Goal: Task Accomplishment & Management: Manage account settings

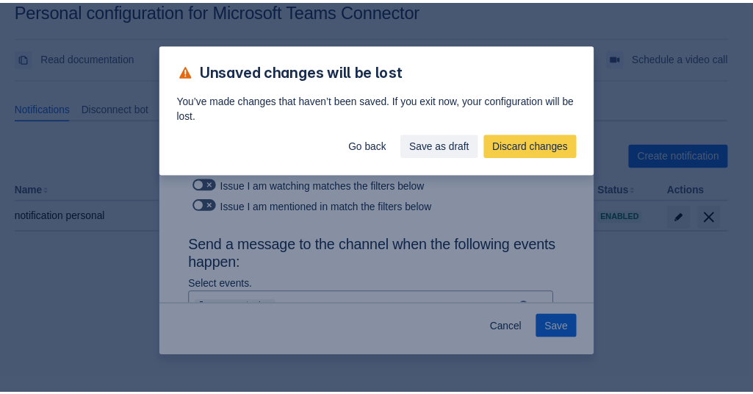
scroll to position [25, 0]
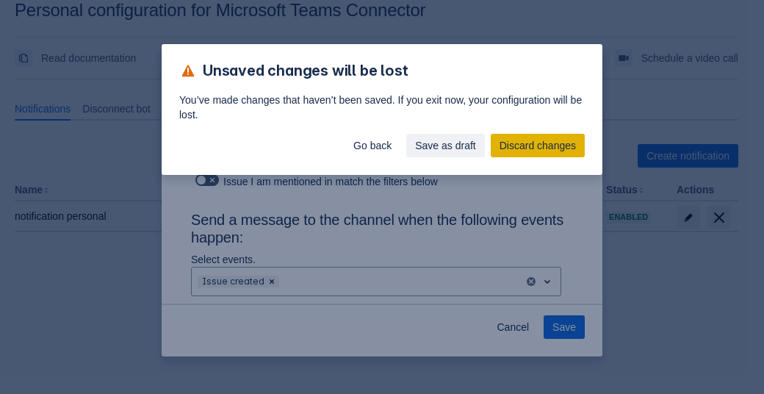
click at [531, 144] on span "Discard changes" at bounding box center [538, 146] width 76 height 24
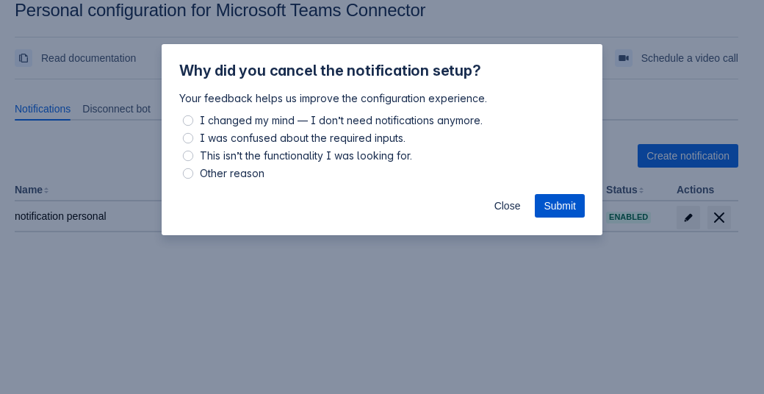
click at [553, 204] on span "Submit" at bounding box center [560, 206] width 32 height 24
click at [503, 209] on span "Close" at bounding box center [507, 206] width 26 height 24
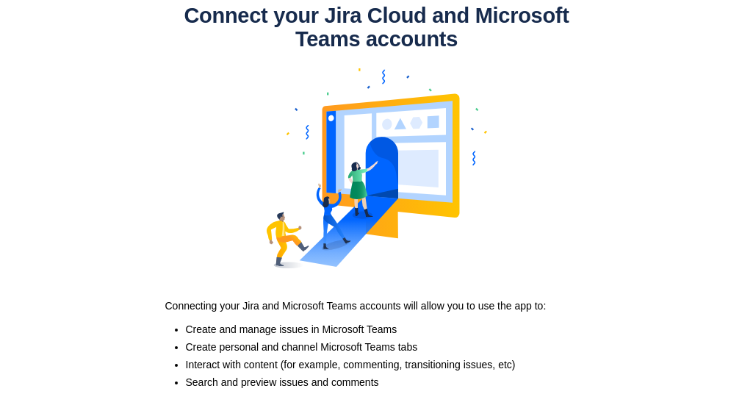
scroll to position [138, 0]
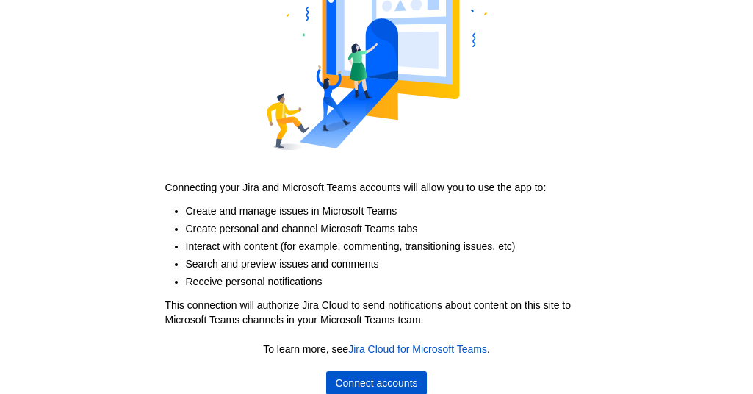
click at [397, 383] on span "Connect accounts" at bounding box center [376, 383] width 82 height 24
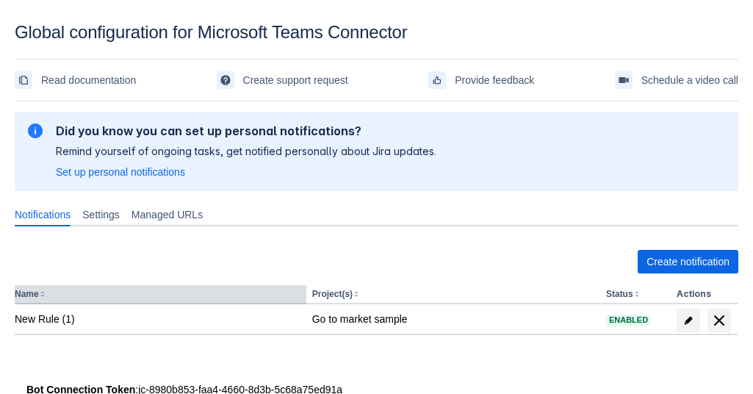
scroll to position [37, 0]
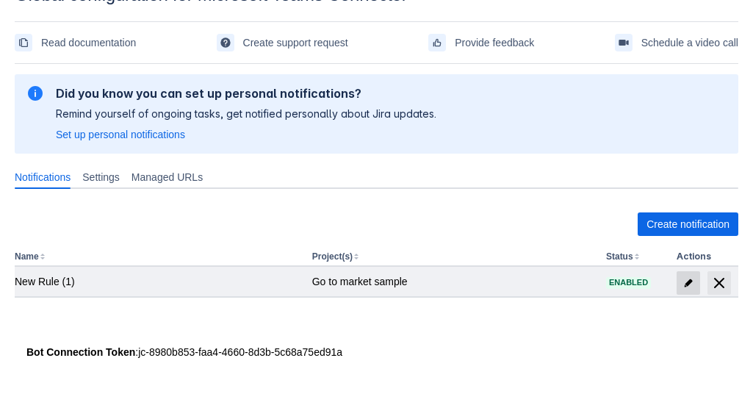
click at [689, 282] on span "edit" at bounding box center [689, 283] width 12 height 12
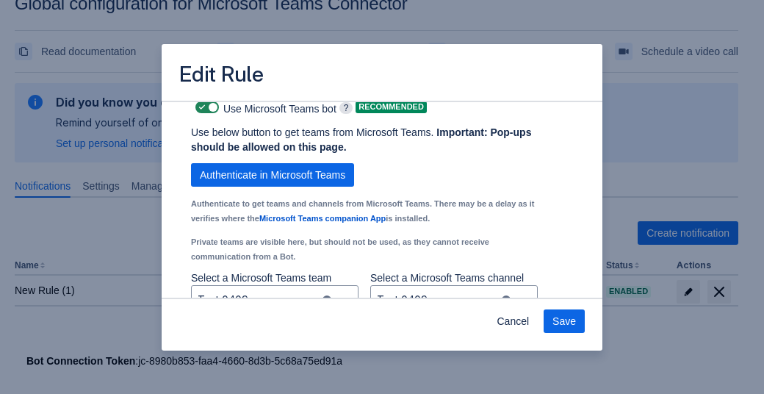
scroll to position [1087, 0]
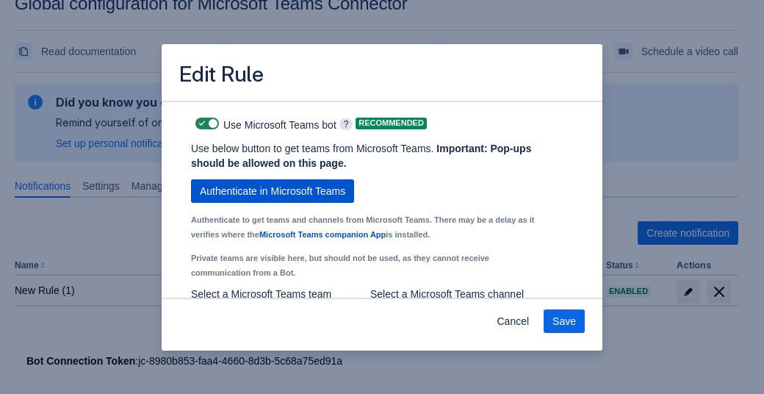
click at [235, 203] on span "Authenticate in Microsoft Teams" at bounding box center [272, 191] width 145 height 24
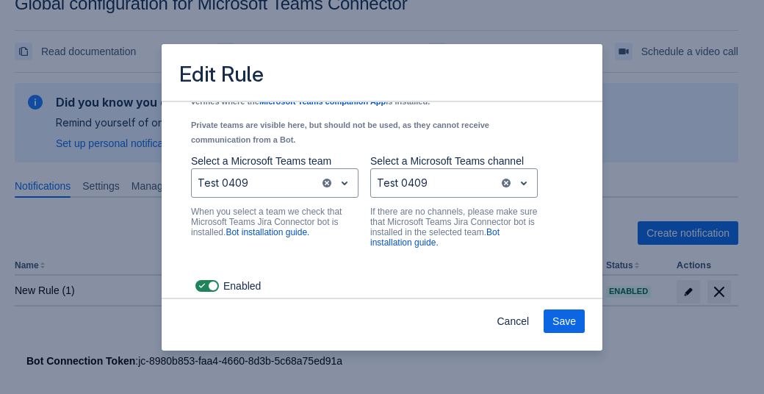
scroll to position [1231, 0]
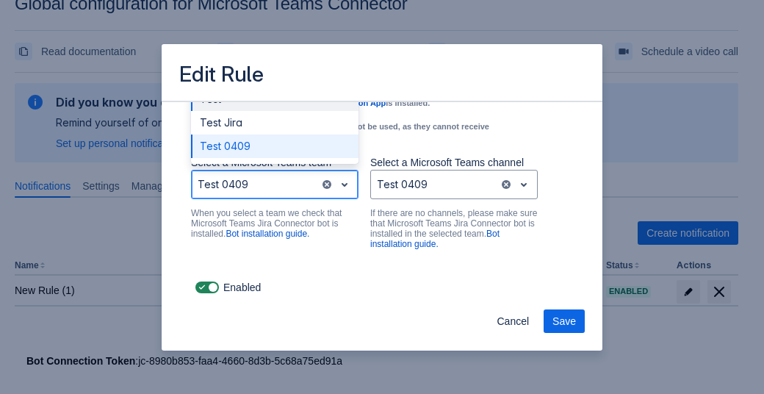
click at [265, 189] on div at bounding box center [256, 185] width 116 height 18
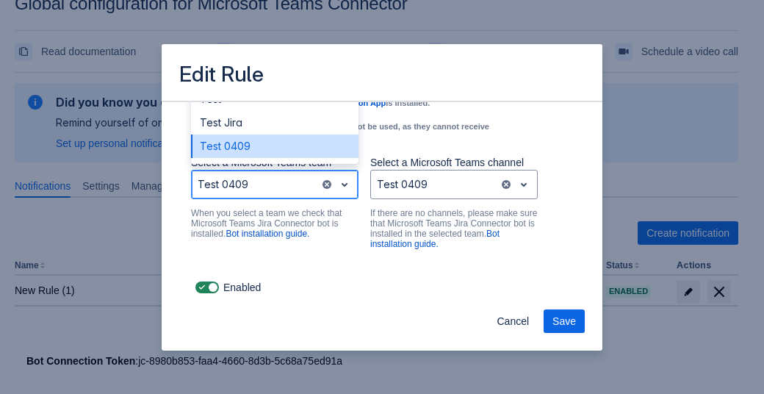
click at [234, 148] on div "Test 0409" at bounding box center [275, 146] width 168 height 24
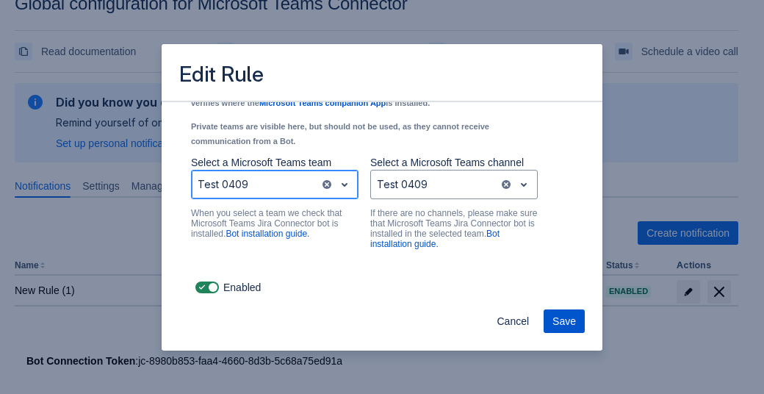
click at [564, 322] on span "Save" at bounding box center [565, 321] width 24 height 24
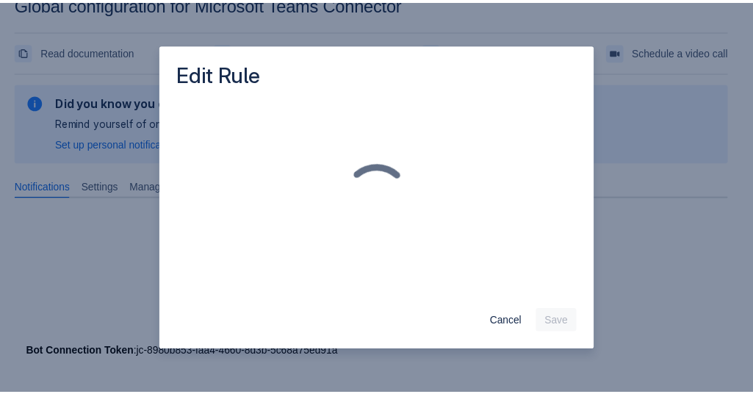
scroll to position [0, 0]
